Goal: Information Seeking & Learning: Learn about a topic

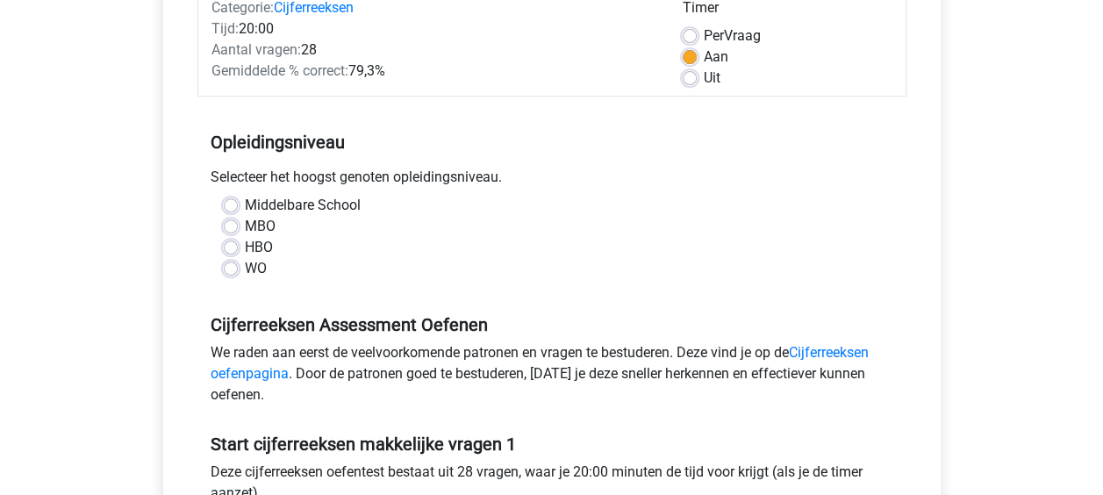
scroll to position [263, 0]
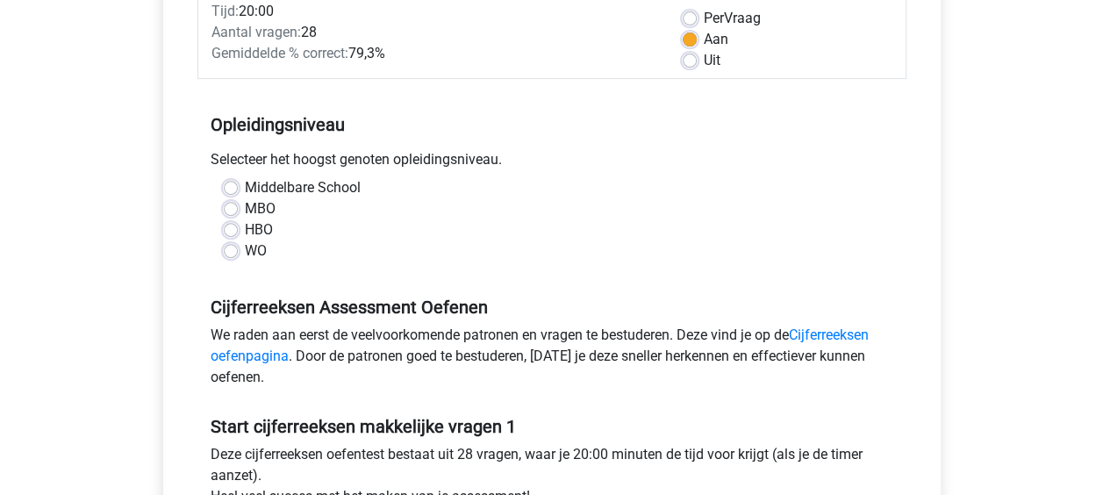
click at [245, 228] on label "HBO" at bounding box center [259, 229] width 28 height 21
click at [236, 228] on input "HBO" at bounding box center [231, 228] width 14 height 18
radio input "true"
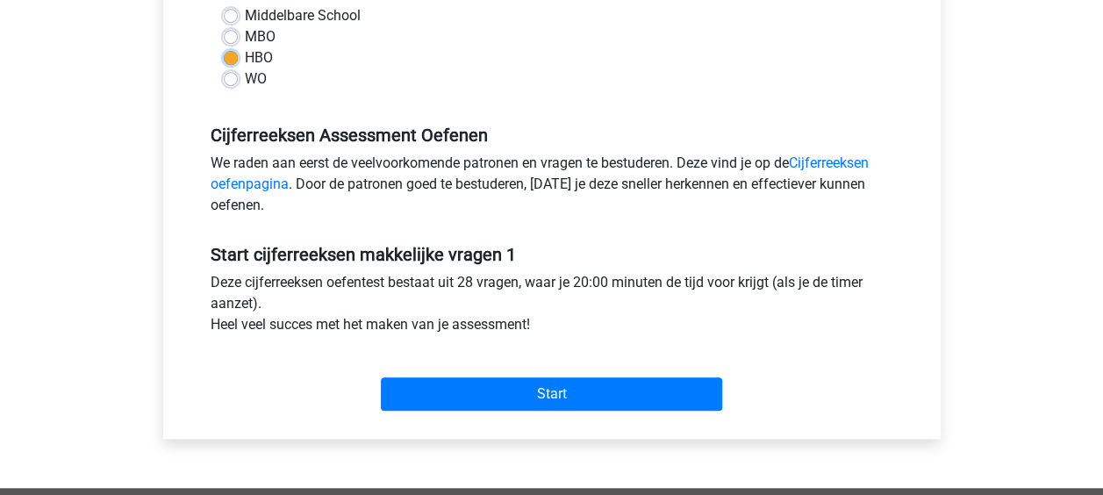
scroll to position [439, 0]
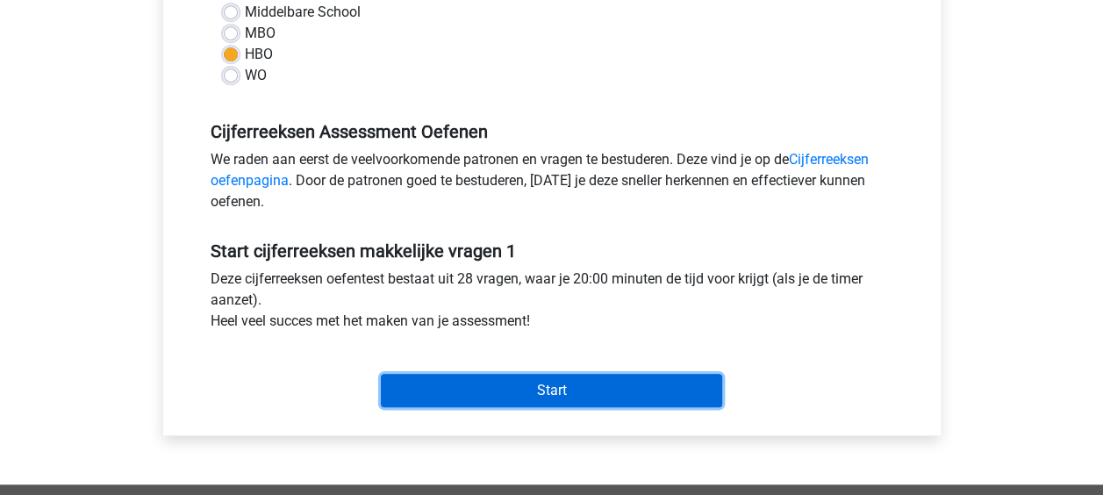
click at [579, 381] on input "Start" at bounding box center [551, 390] width 341 height 33
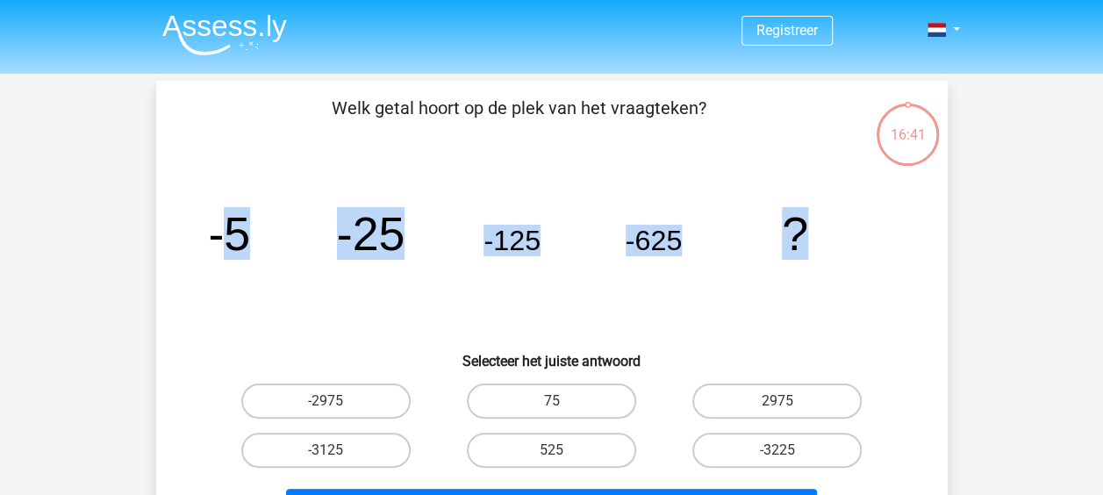
drag, startPoint x: 216, startPoint y: 229, endPoint x: 848, endPoint y: 251, distance: 632.1
click at [848, 251] on icon "image/svg+xml -5 -25 -125 -625 ?" at bounding box center [551, 249] width 707 height 177
copy g "5 -25 -125 -625 ?"
click at [471, 147] on div "Welk getal hoort op de plek van het vraagteken? image/svg+xml -5 -25 -125 -625 …" at bounding box center [551, 314] width 777 height 438
drag, startPoint x: 191, startPoint y: 231, endPoint x: 861, endPoint y: 233, distance: 669.5
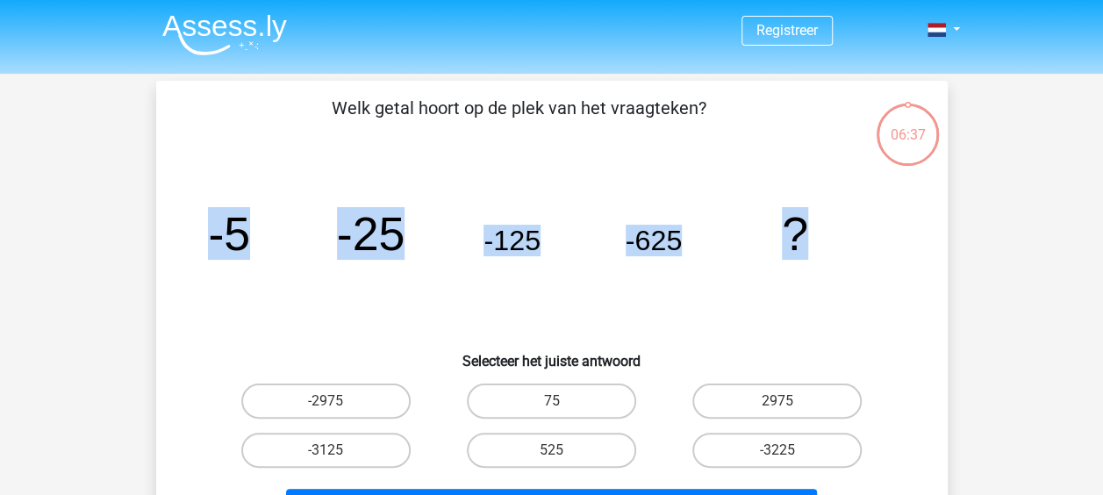
click at [861, 233] on div "Welk getal hoort op de plek van het vraagteken? image/svg+xml -5 -25 -125 -625 …" at bounding box center [551, 314] width 777 height 438
drag, startPoint x: 861, startPoint y: 233, endPoint x: 662, endPoint y: 233, distance: 198.3
copy g "-5 -25 -125 -625 ?"
